Goal: Transaction & Acquisition: Obtain resource

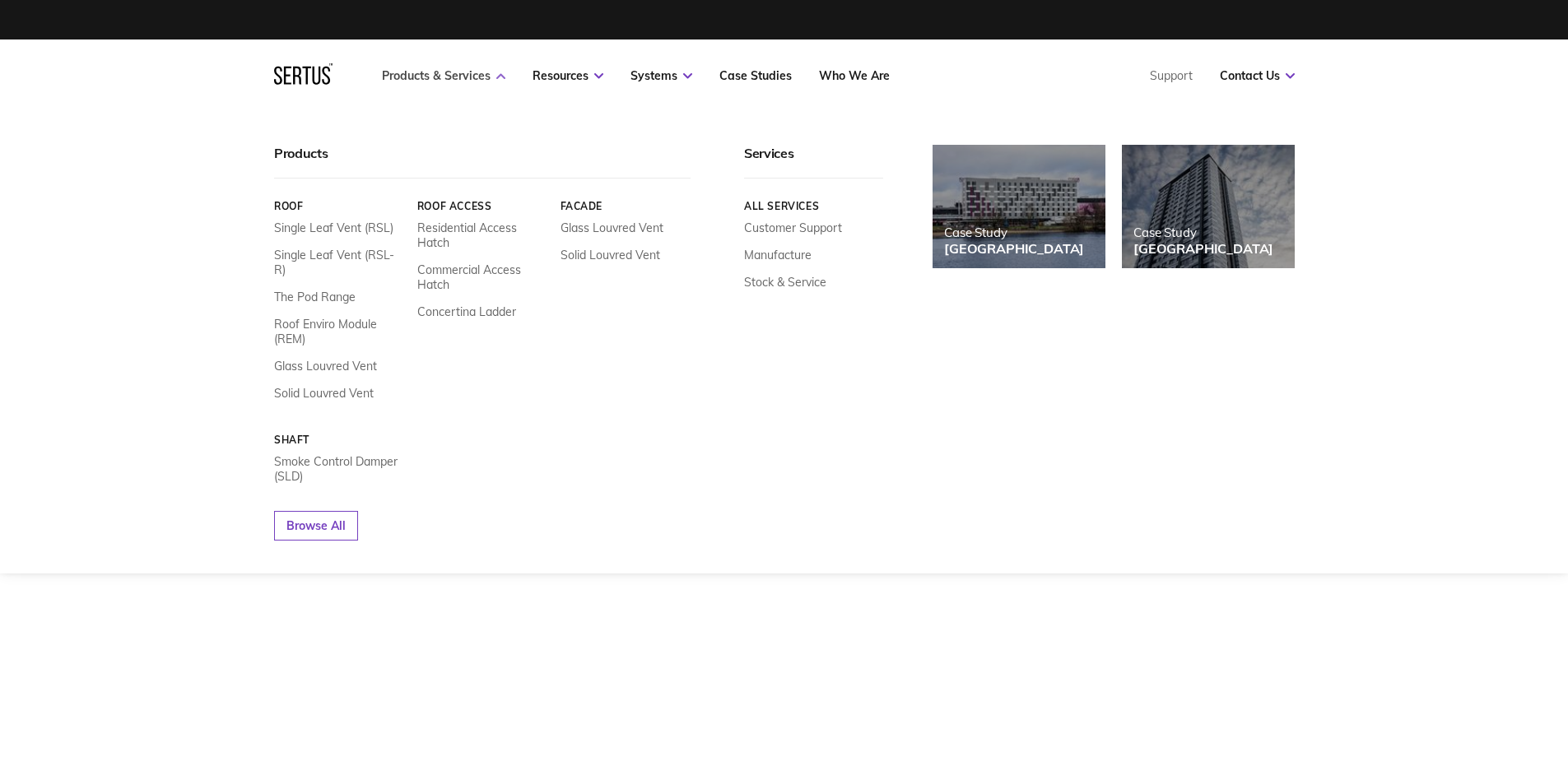
click at [479, 75] on link "Products & Services" at bounding box center [443, 75] width 123 height 15
click at [348, 359] on link "Glass Louvred Vent" at bounding box center [325, 365] width 103 height 15
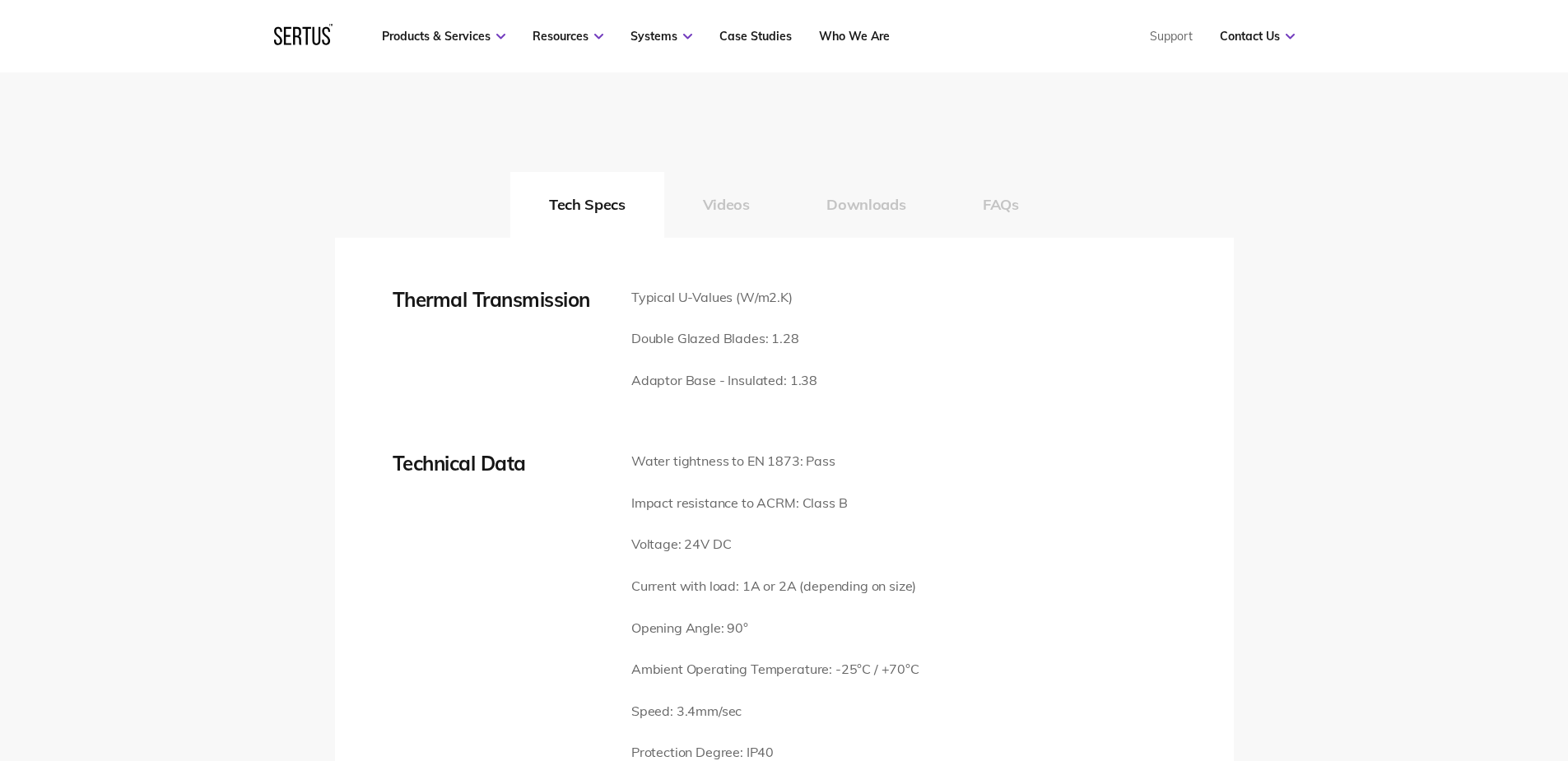
scroll to position [2716, 0]
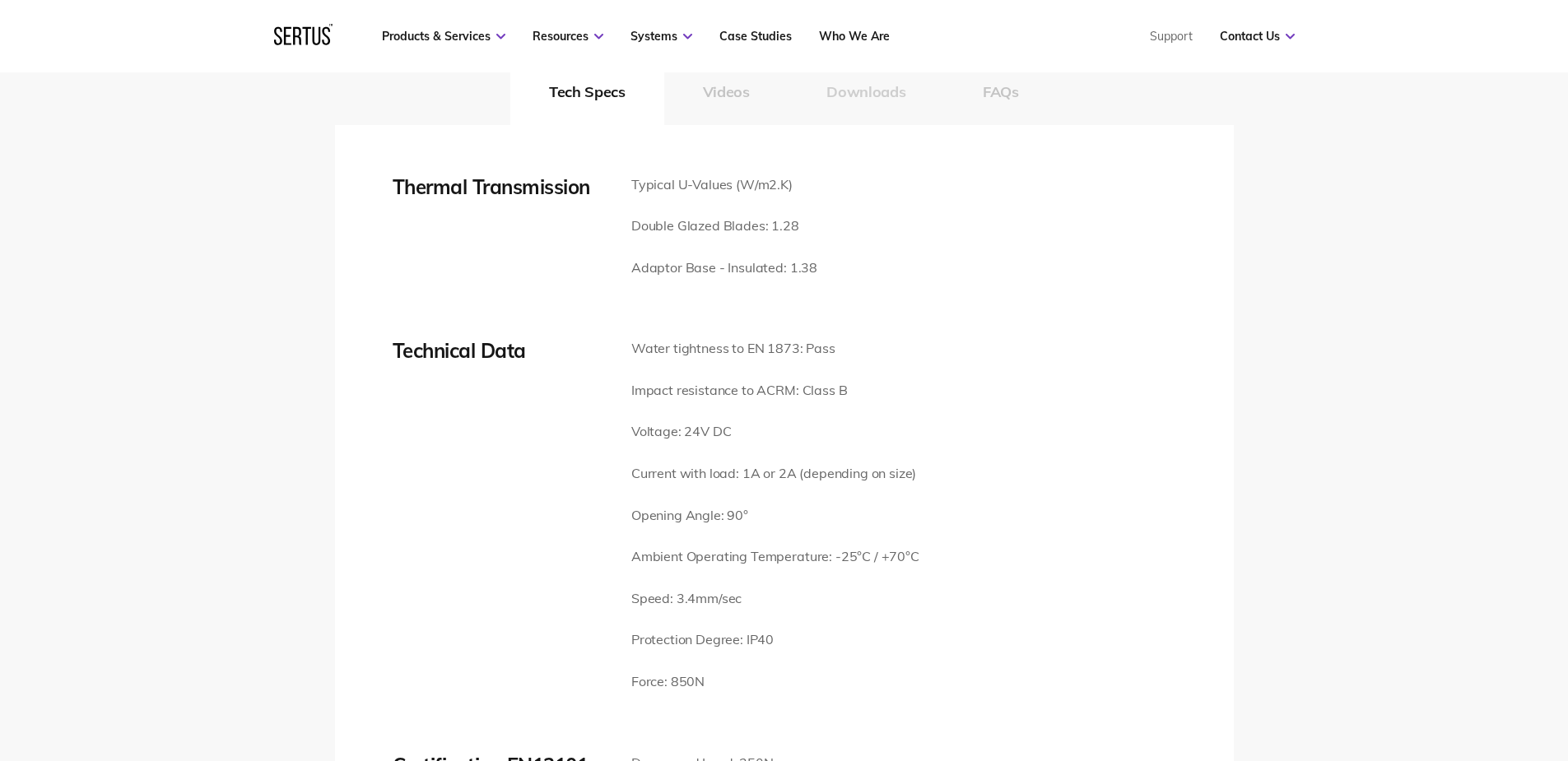
click at [886, 95] on button "Downloads" at bounding box center [865, 92] width 156 height 65
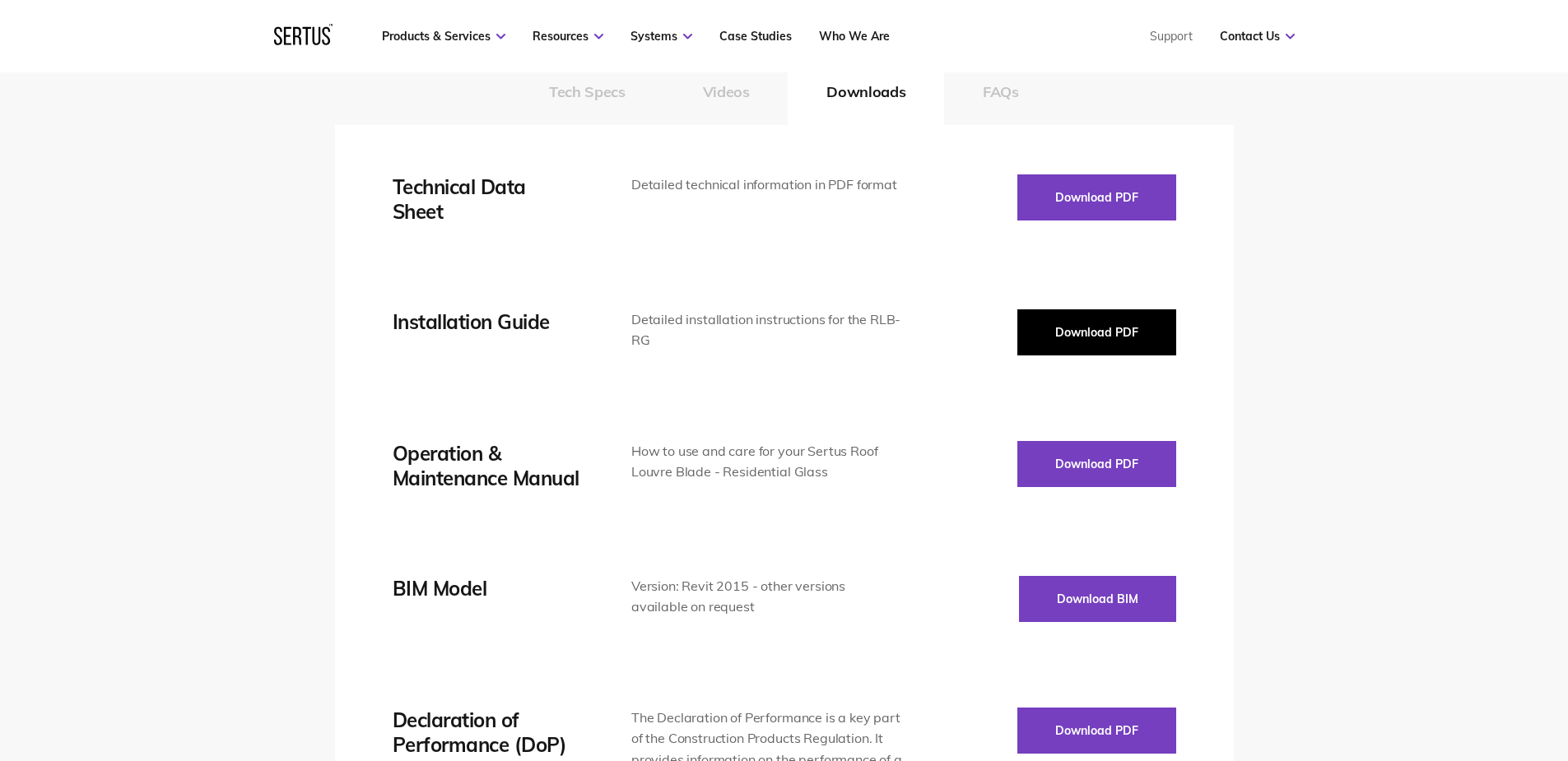
click at [1088, 327] on button "Download PDF" at bounding box center [1096, 332] width 159 height 46
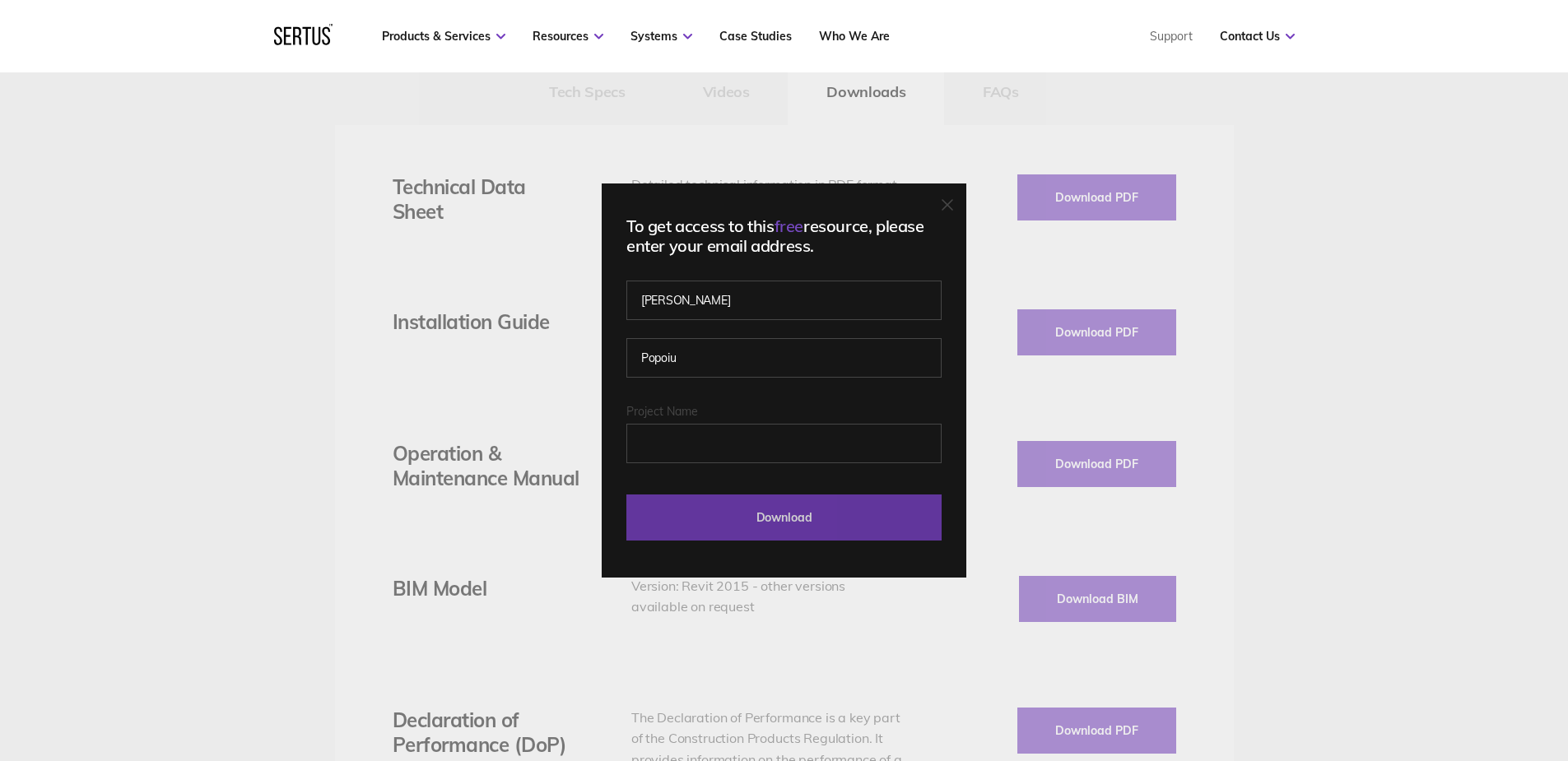
click at [802, 511] on input "Download" at bounding box center [784, 517] width 315 height 46
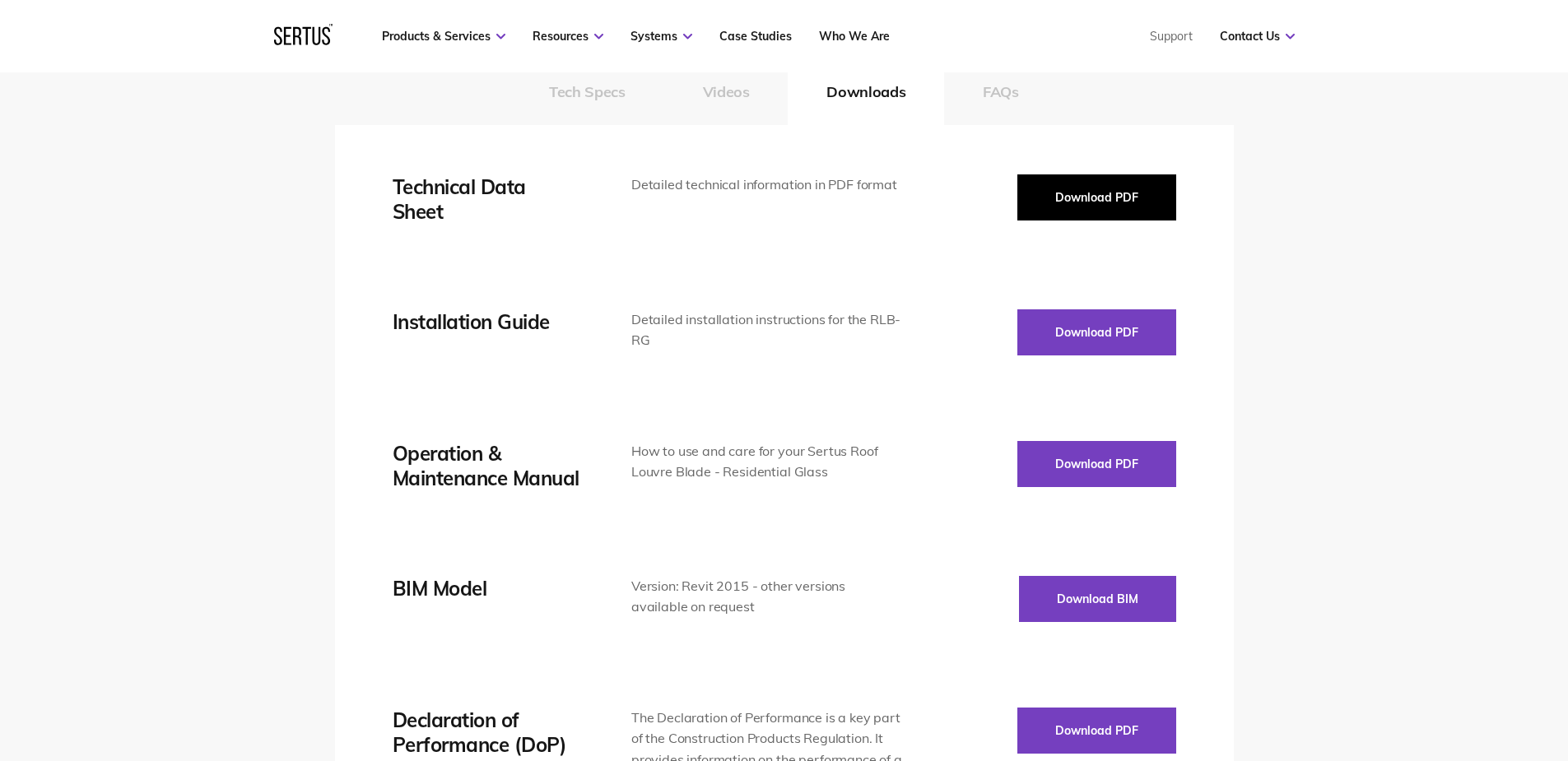
click at [1074, 194] on button "Download PDF" at bounding box center [1096, 196] width 159 height 46
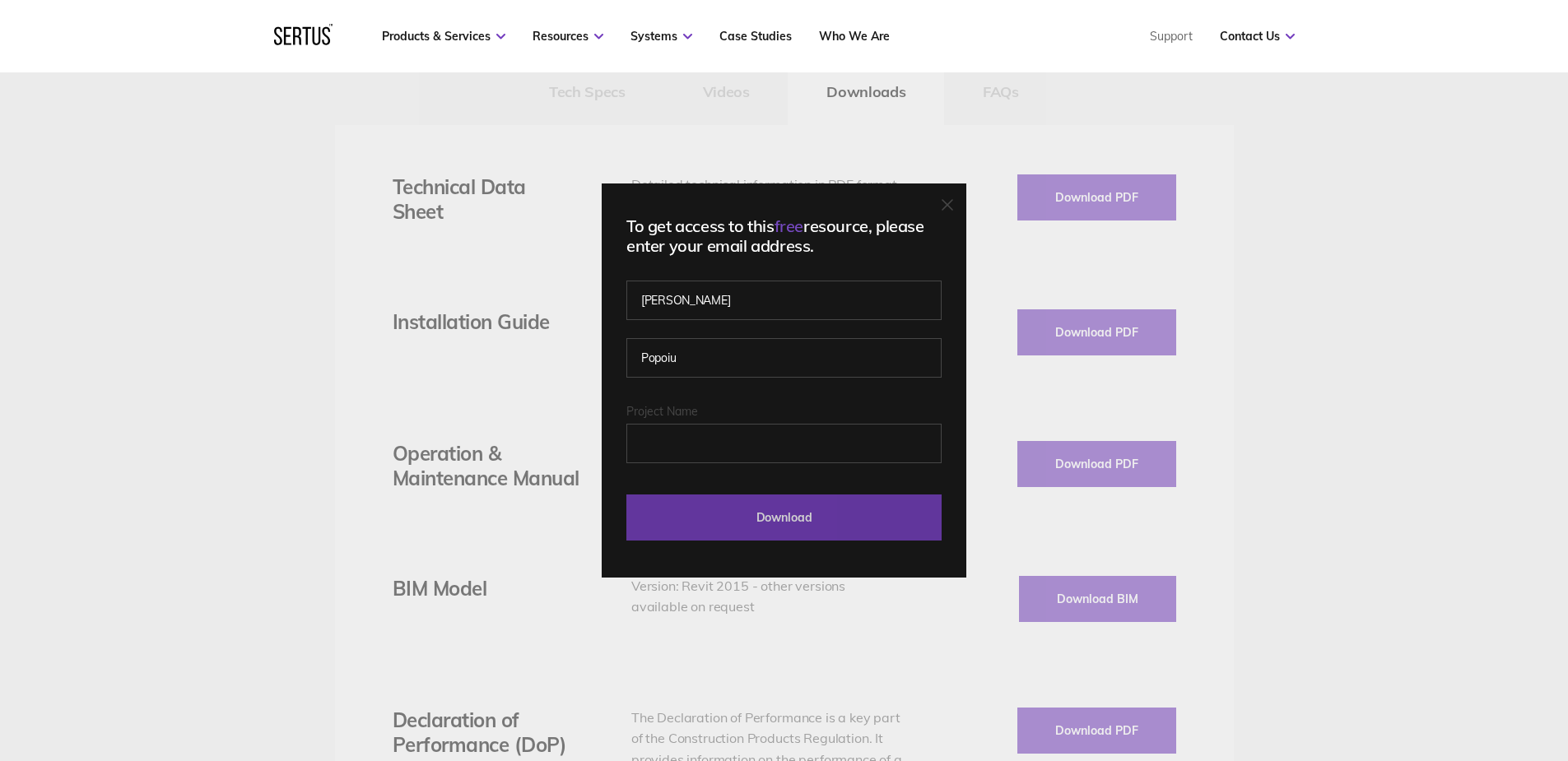
click at [852, 533] on input "Download" at bounding box center [784, 517] width 315 height 46
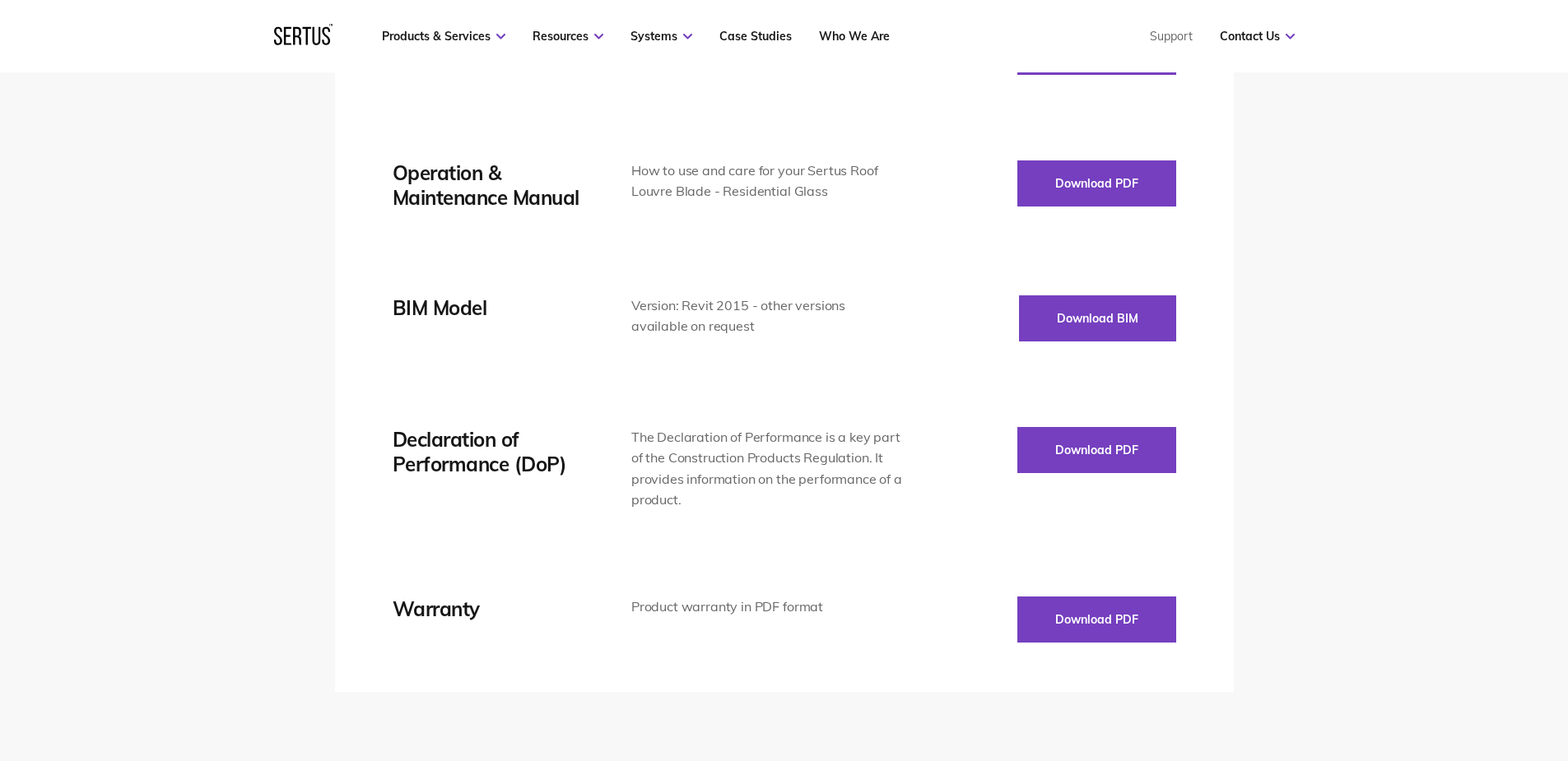
scroll to position [3045, 0]
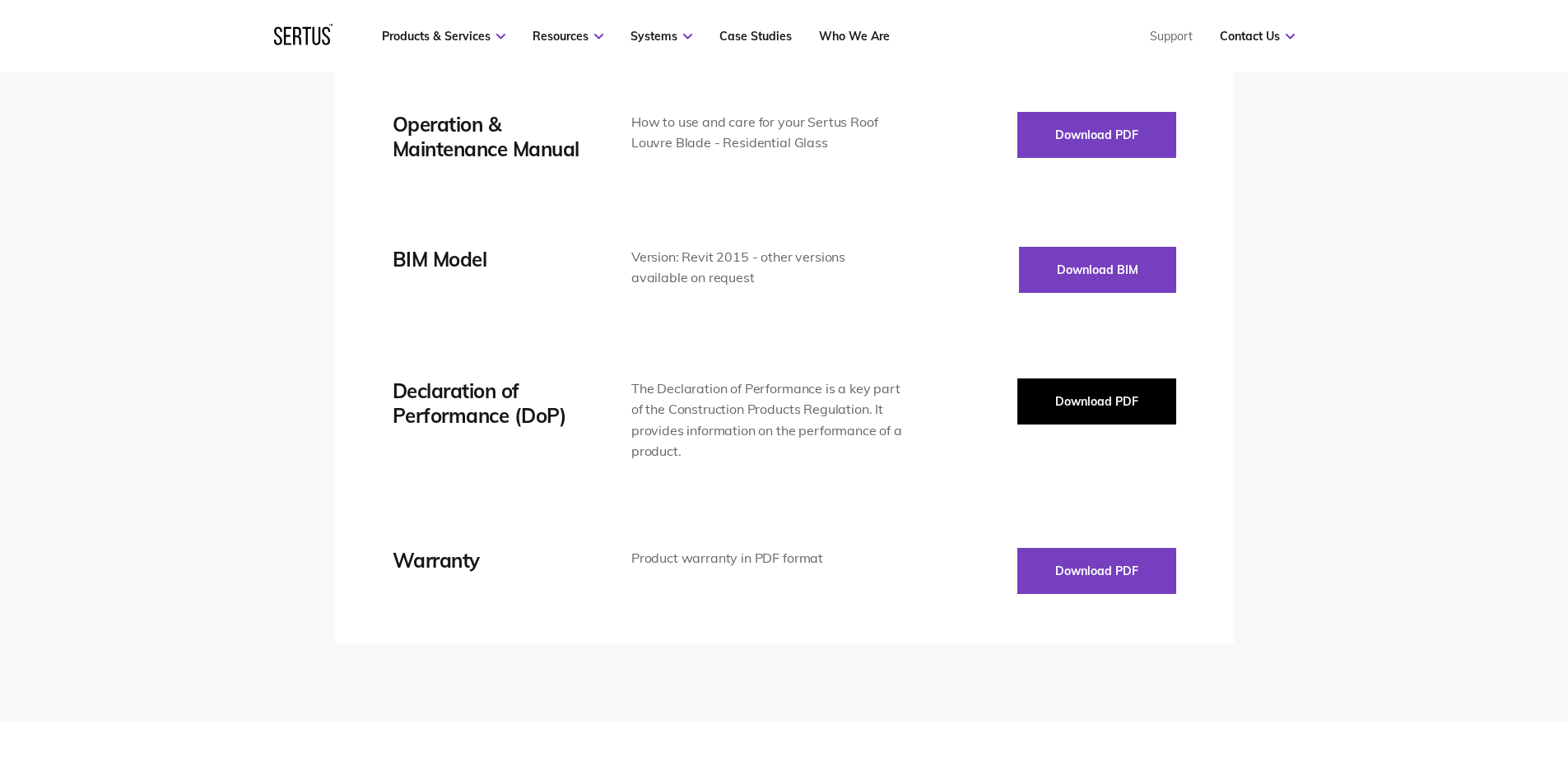
click at [1030, 396] on button "Download PDF" at bounding box center [1096, 401] width 159 height 46
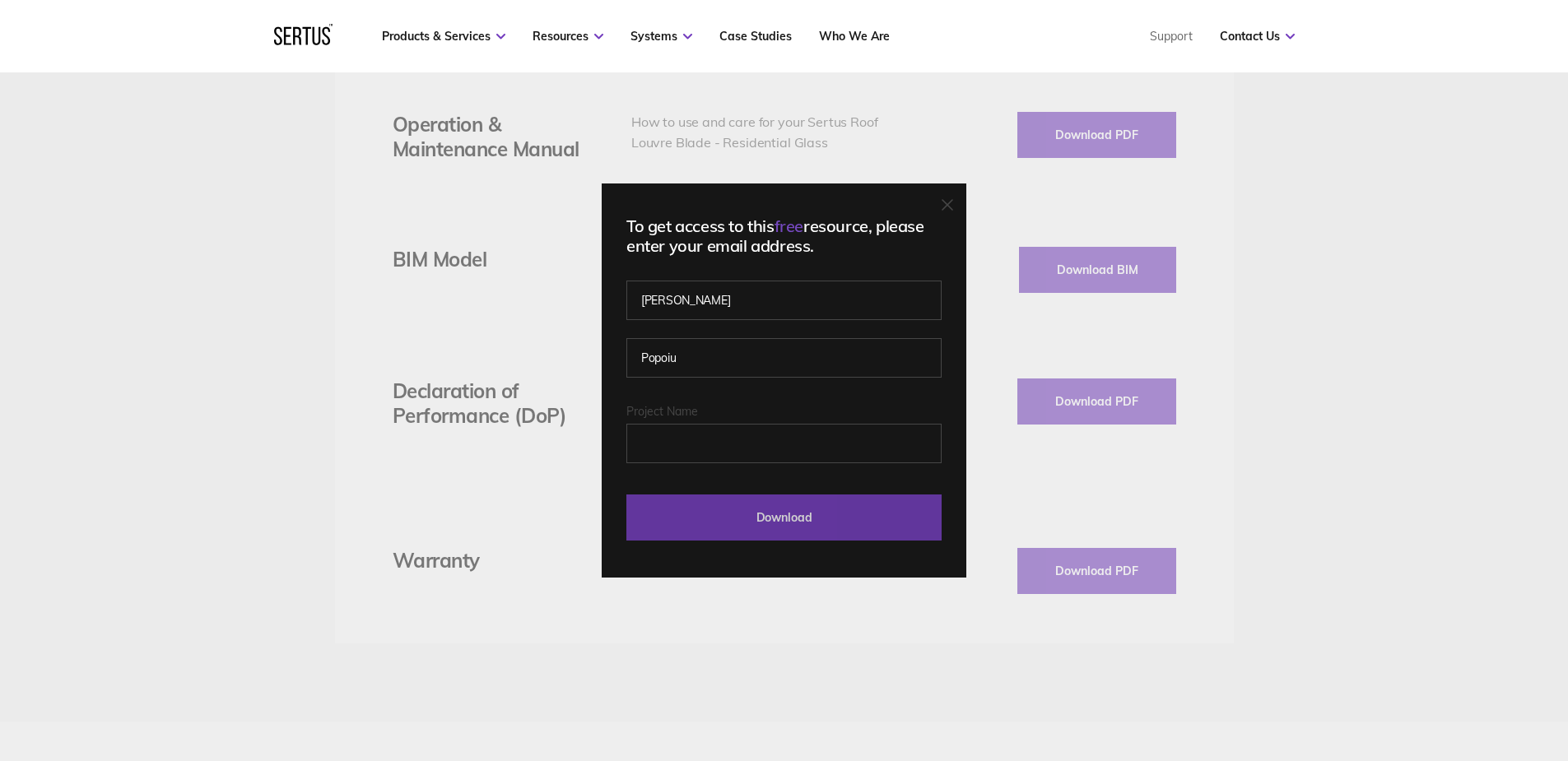
click at [824, 527] on input "Download" at bounding box center [784, 517] width 315 height 46
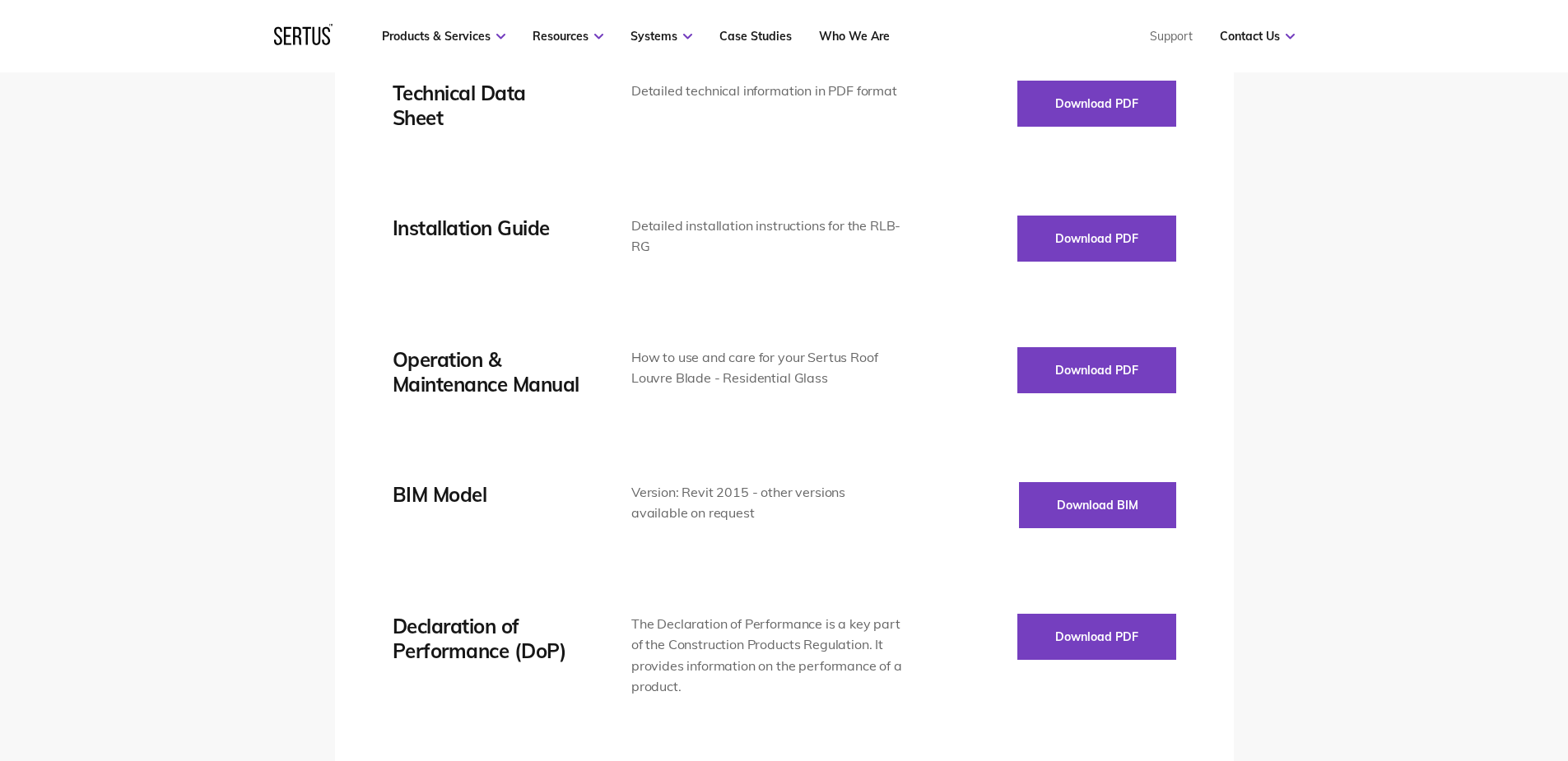
scroll to position [2716, 0]
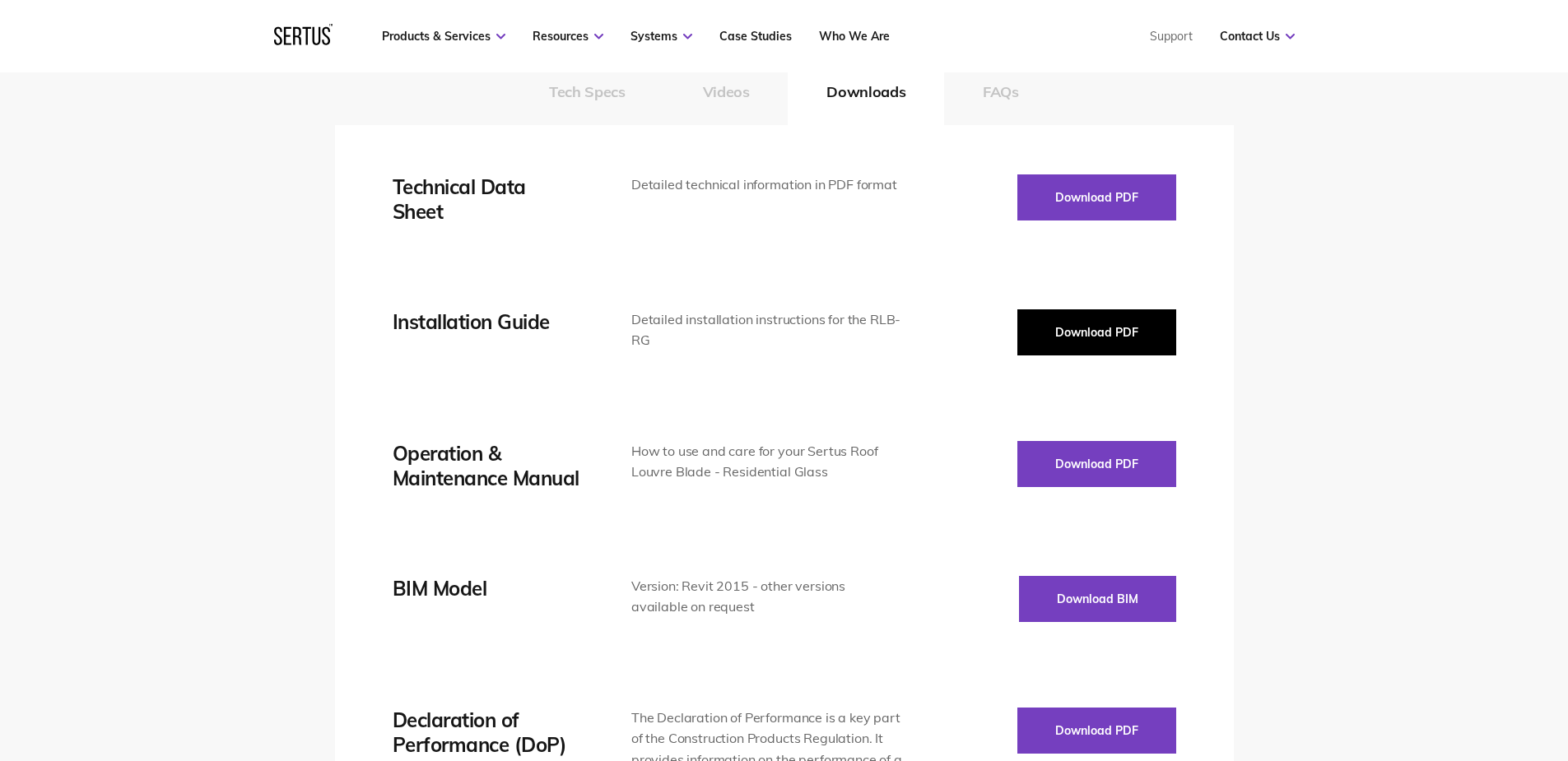
click at [1085, 319] on button "Download PDF" at bounding box center [1096, 332] width 159 height 46
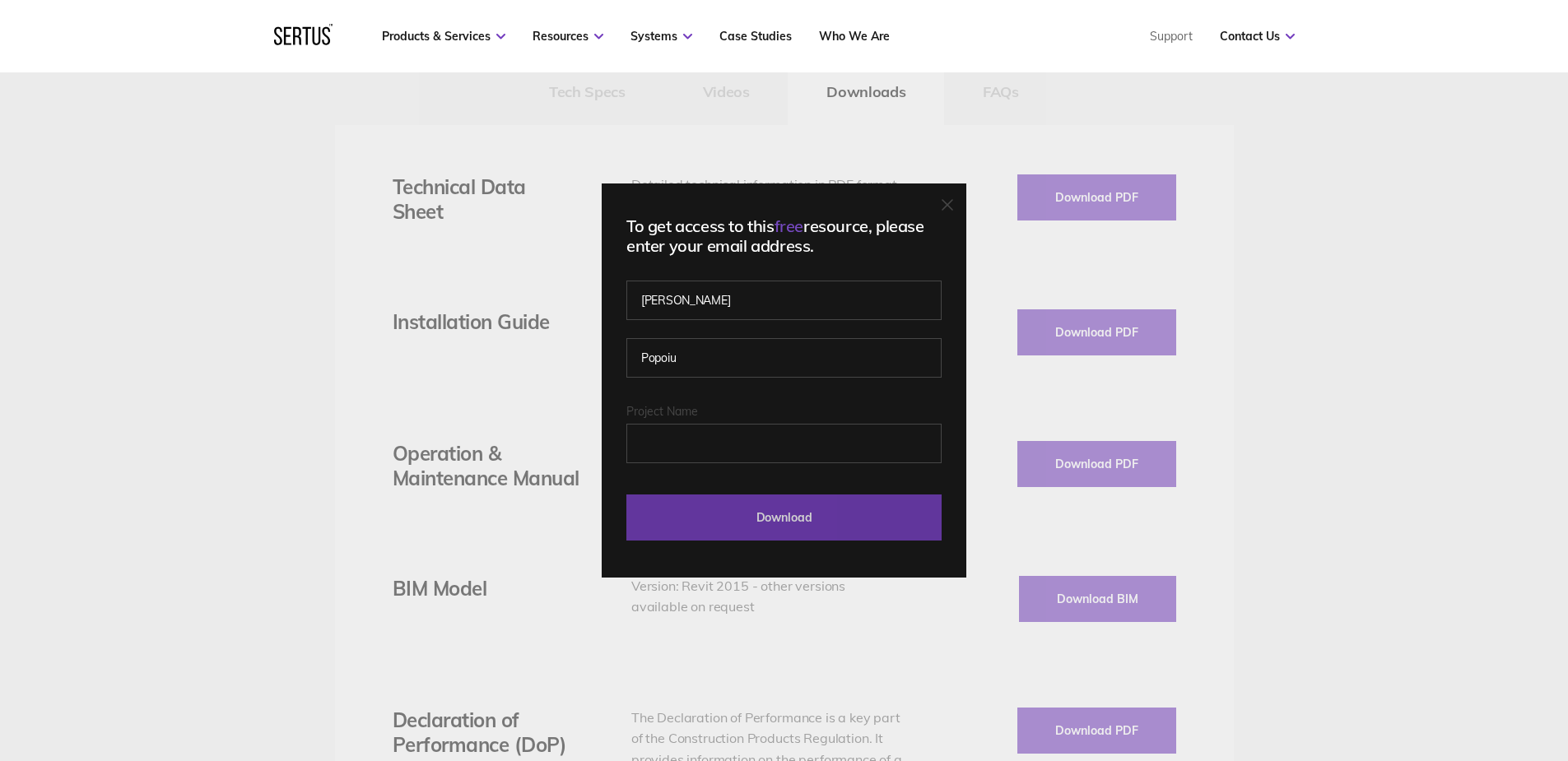
click at [787, 512] on input "Download" at bounding box center [784, 517] width 315 height 46
